Goal: Find specific page/section: Find specific page/section

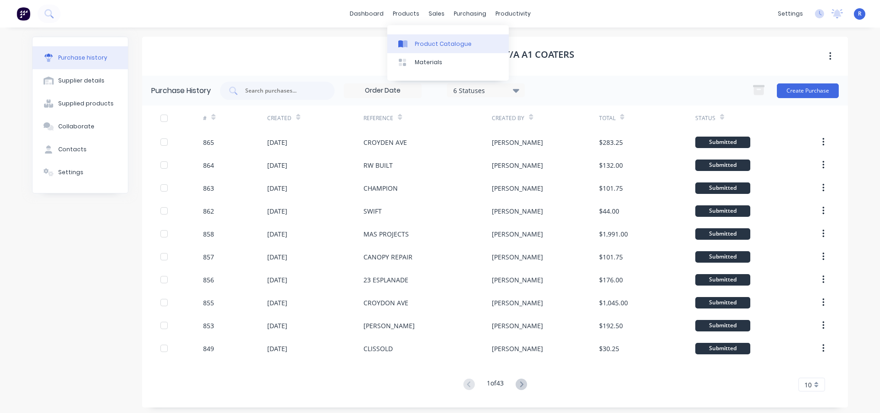
click at [416, 44] on div "Product Catalogue" at bounding box center [443, 44] width 57 height 8
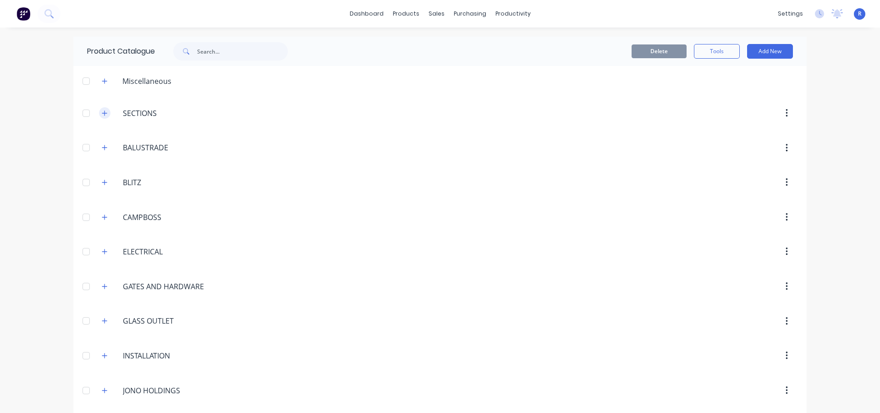
click at [103, 114] on icon "button" at bounding box center [105, 113] width 6 height 6
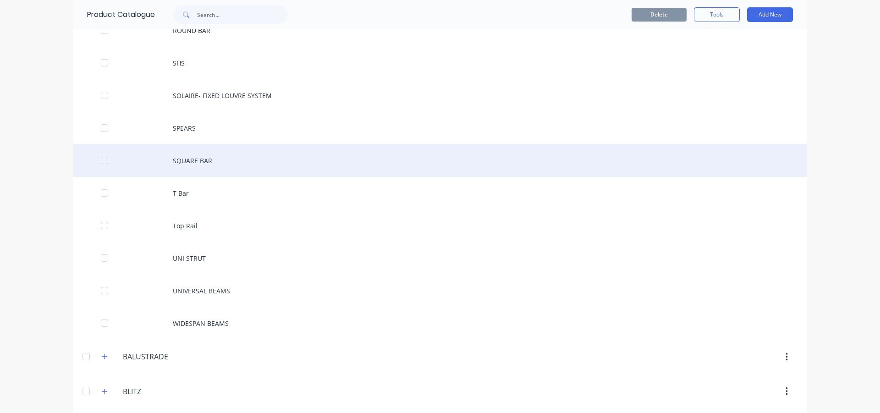
scroll to position [413, 0]
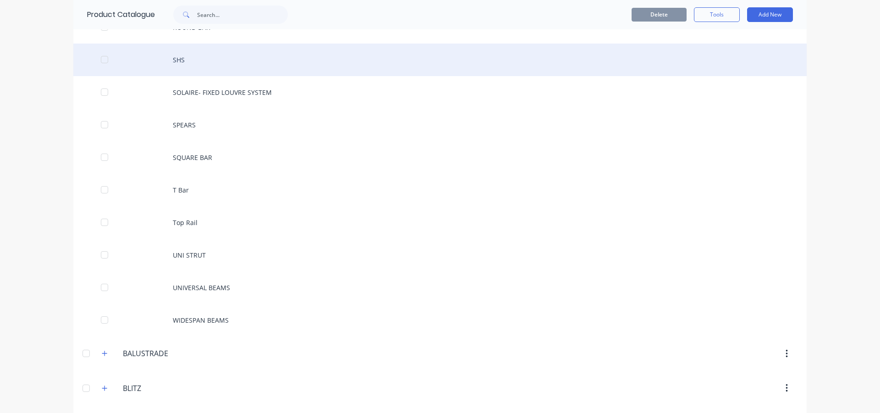
click at [203, 56] on div "SHS" at bounding box center [440, 60] width 734 height 33
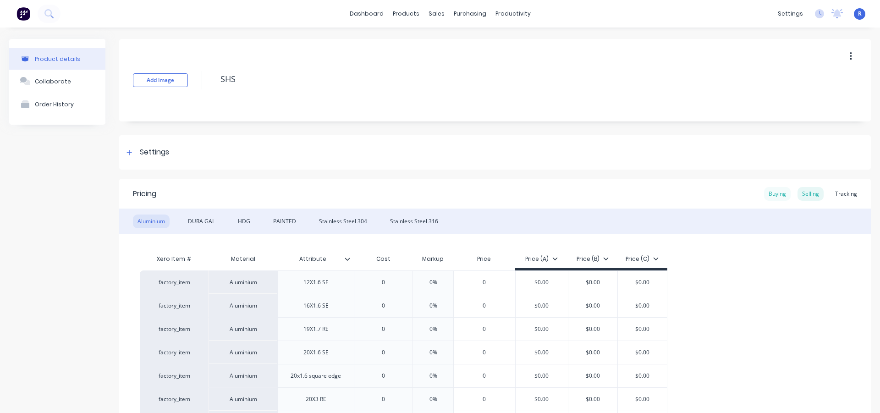
click at [771, 196] on div "Buying" at bounding box center [777, 194] width 27 height 14
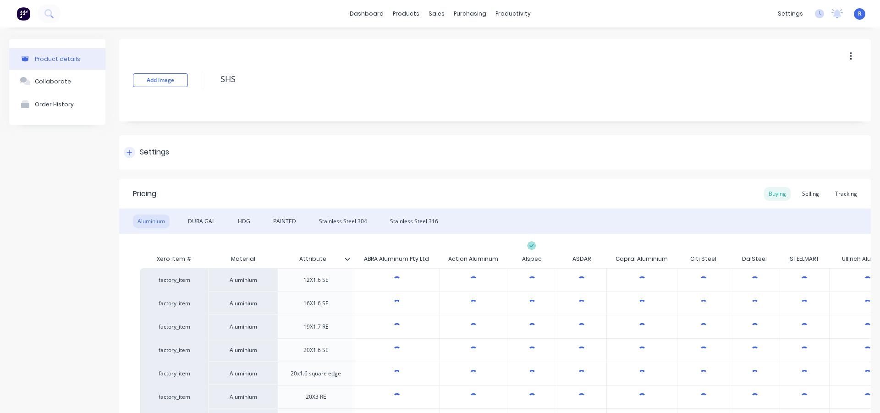
type textarea "x"
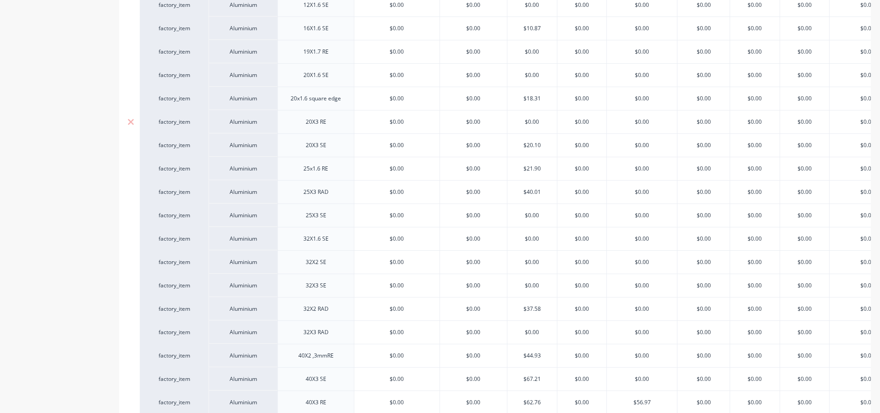
scroll to position [46, 0]
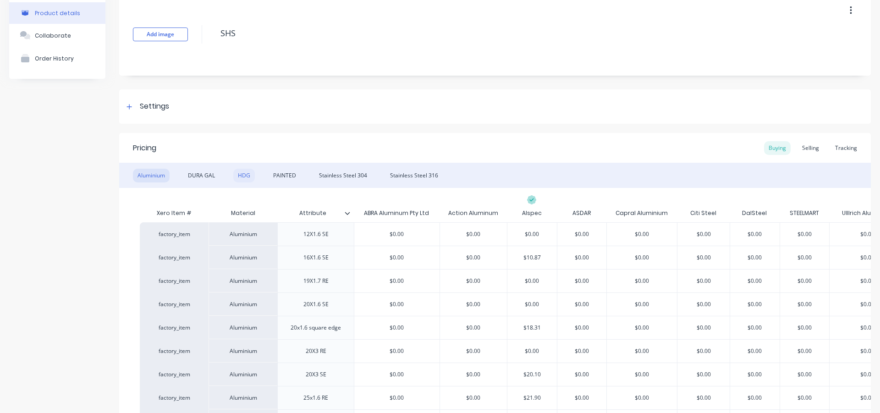
click at [242, 175] on div "HDG" at bounding box center [244, 176] width 22 height 14
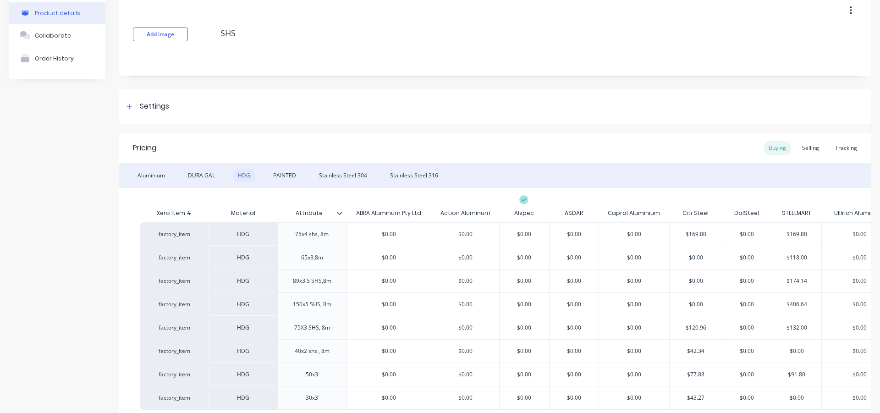
click at [242, 173] on div "HDG" at bounding box center [244, 176] width 22 height 14
click at [207, 174] on div "DURA GAL" at bounding box center [201, 176] width 36 height 14
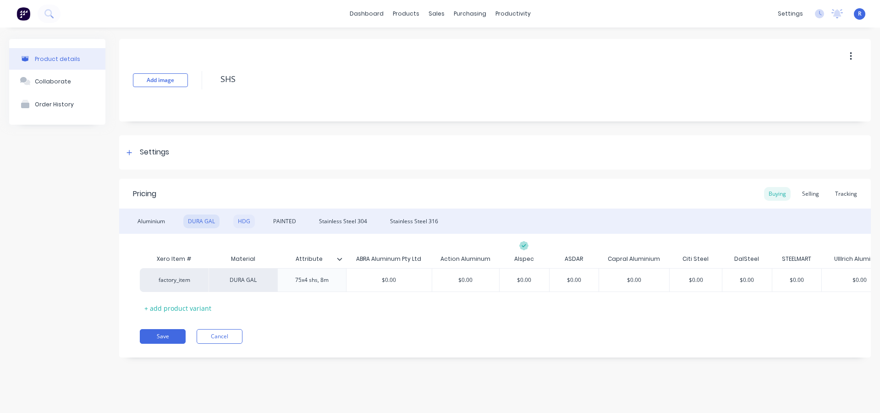
click at [244, 220] on div "HDG" at bounding box center [244, 222] width 22 height 14
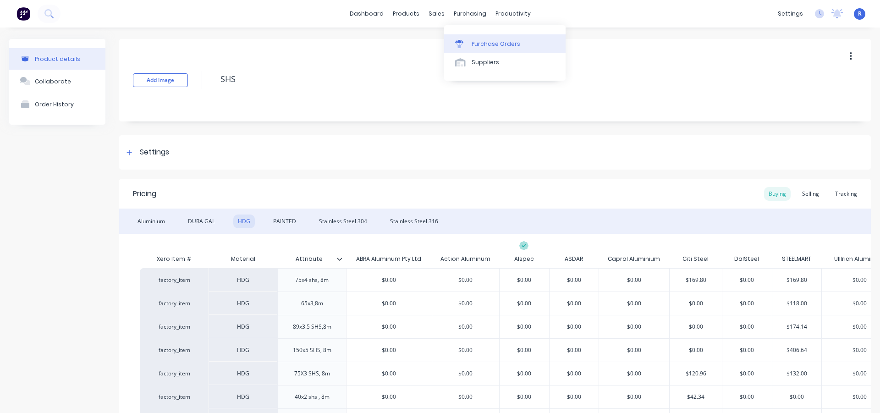
click at [476, 42] on div "Purchase Orders" at bounding box center [496, 44] width 49 height 8
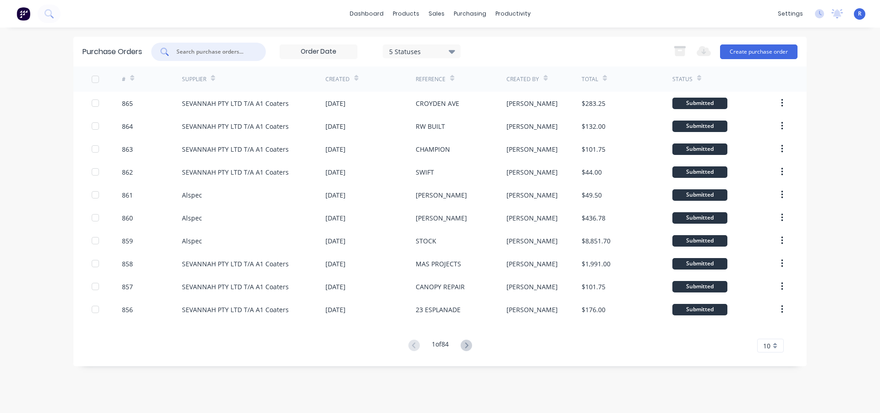
click at [200, 48] on input "text" at bounding box center [214, 51] width 76 height 9
type input "ALSPEC"
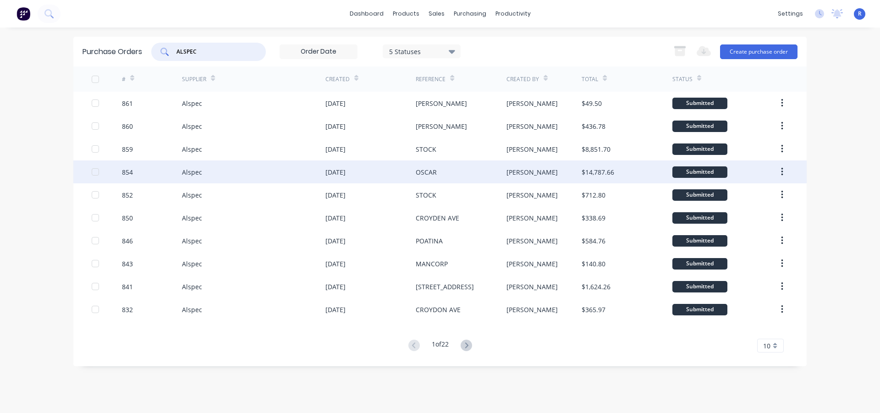
click at [488, 171] on div "OSCAR" at bounding box center [461, 171] width 90 height 23
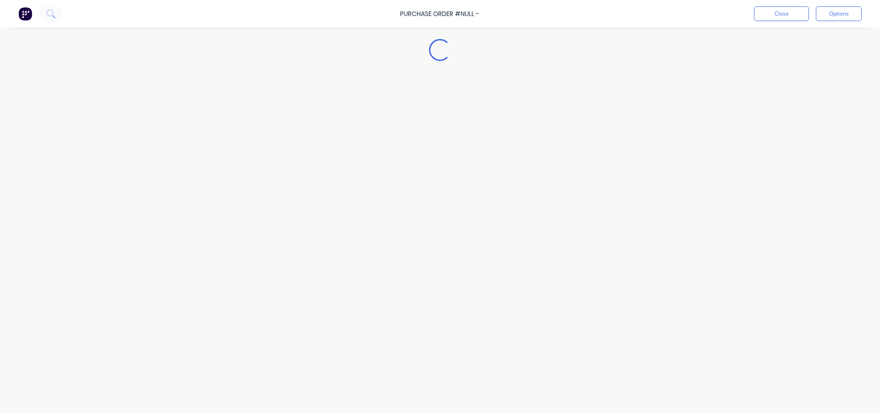
type textarea "x"
